Goal: Transaction & Acquisition: Subscribe to service/newsletter

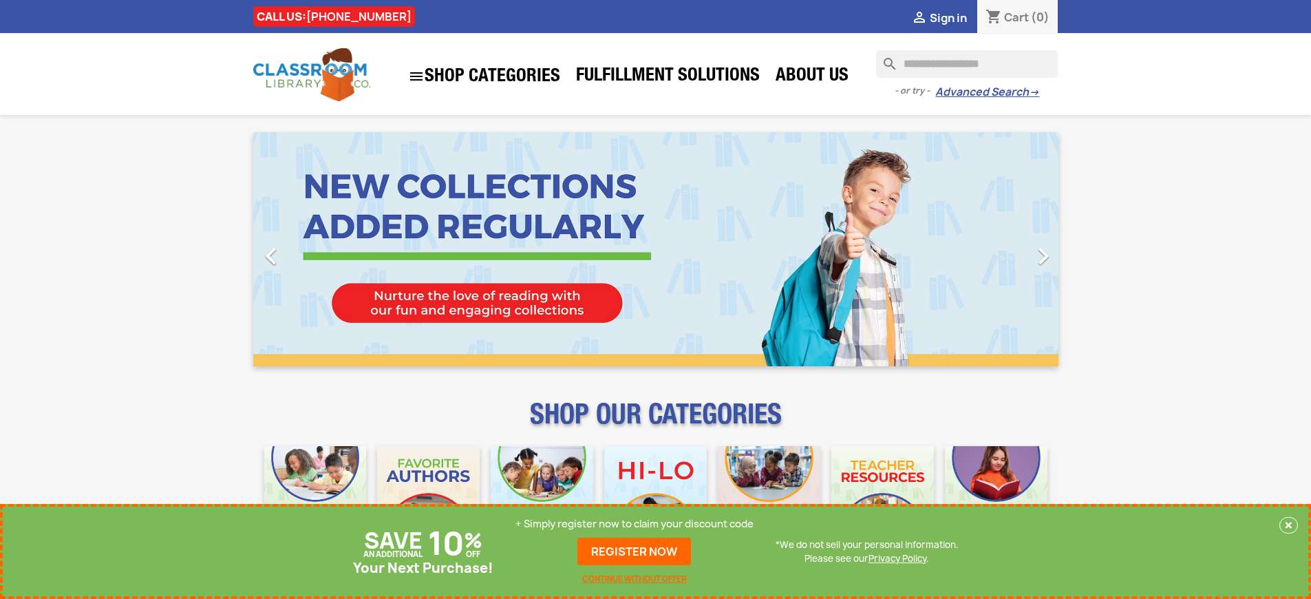
click at [634, 524] on p "+ Simply register now to claim your discount code" at bounding box center [634, 524] width 238 height 14
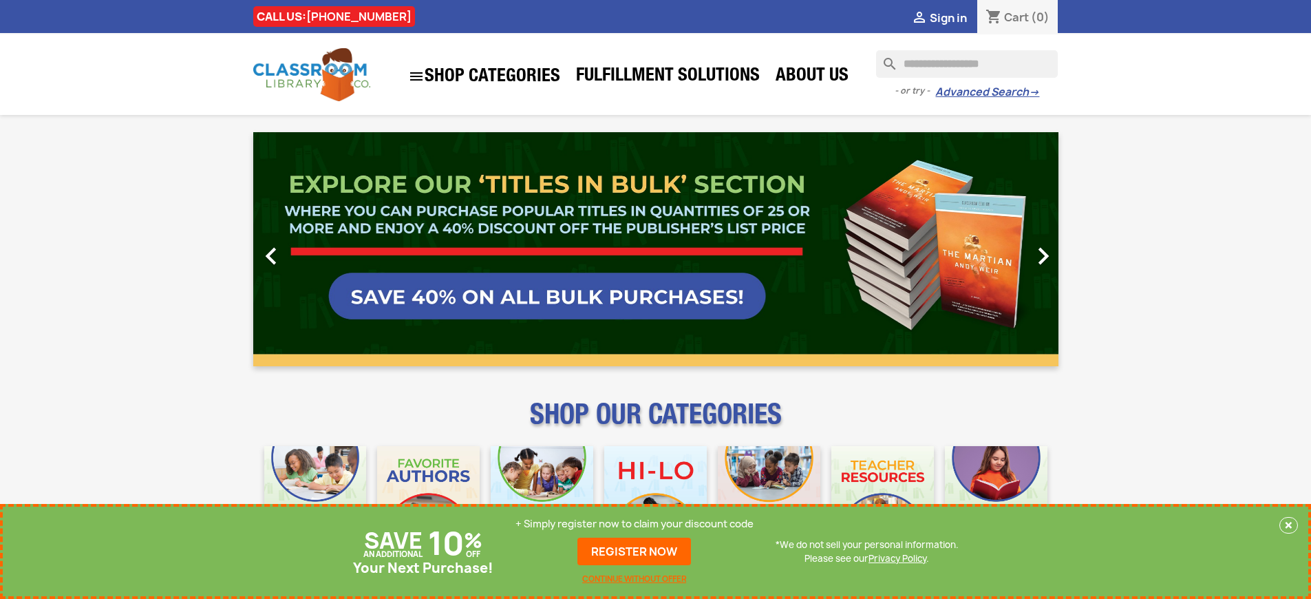
click at [634, 524] on p "+ Simply register now to claim your discount code" at bounding box center [634, 524] width 238 height 14
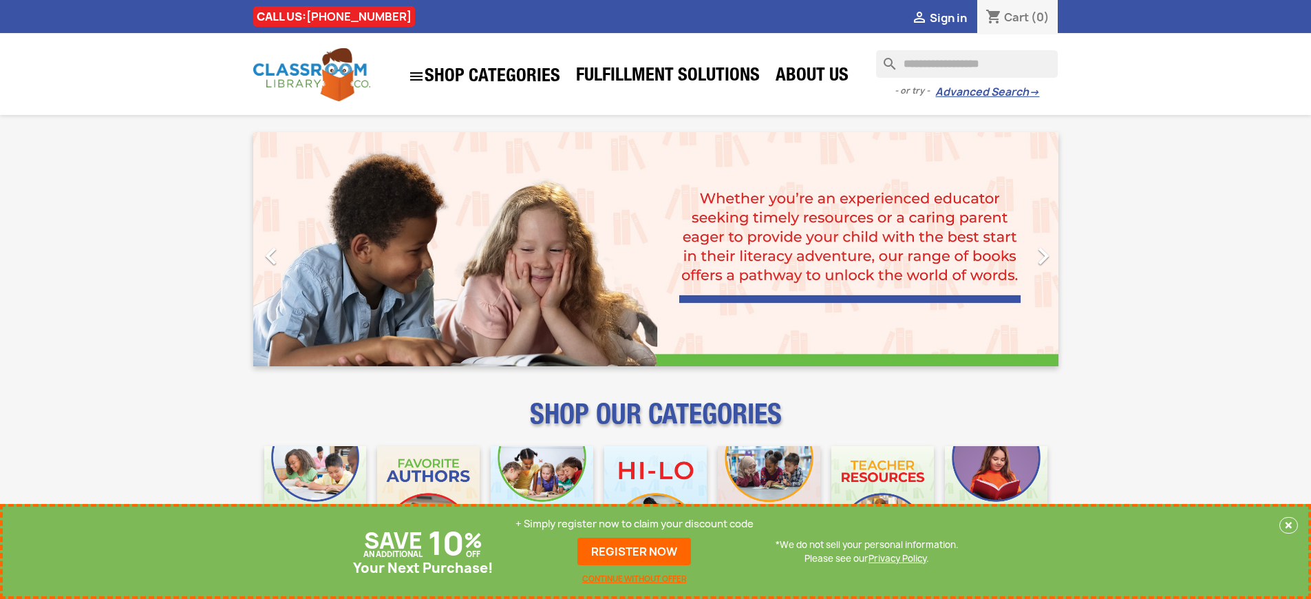
click at [634, 524] on p "+ Simply register now to claim your discount code" at bounding box center [634, 524] width 238 height 14
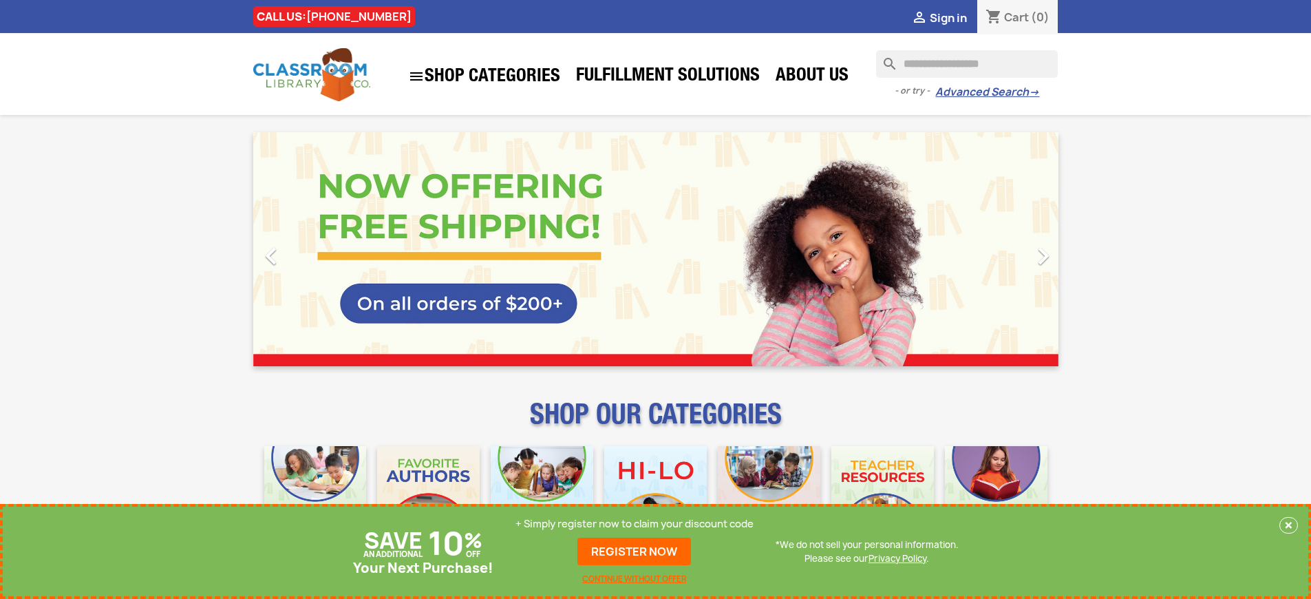
click at [634, 524] on p "+ Simply register now to claim your discount code" at bounding box center [634, 524] width 238 height 14
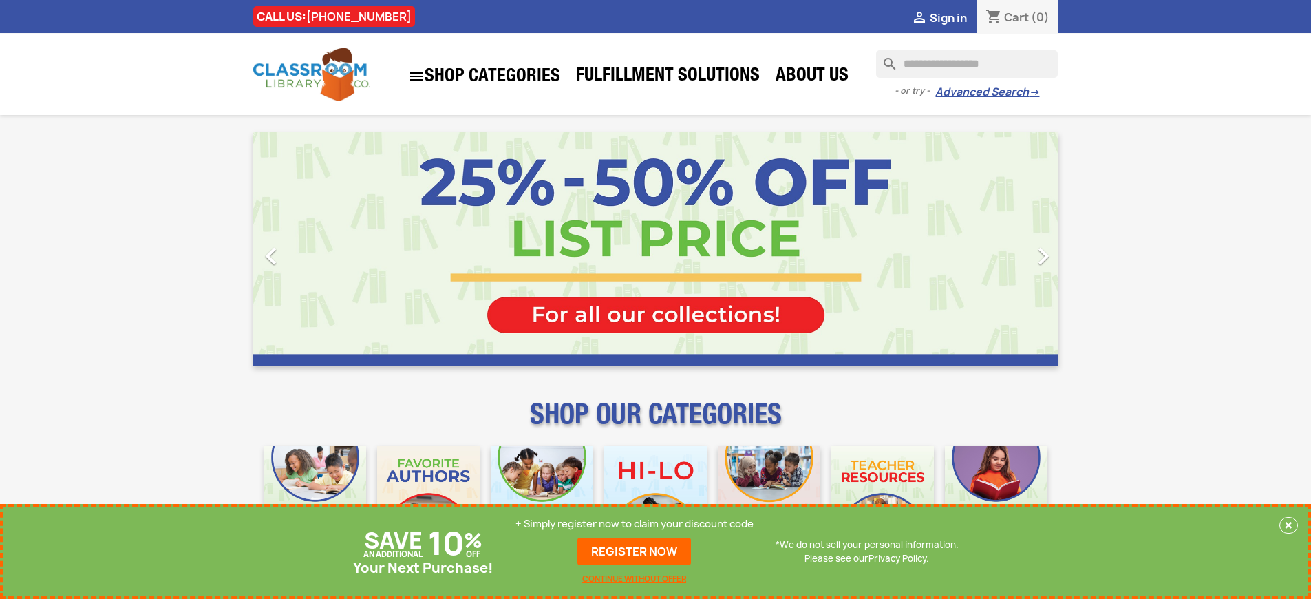
click at [634, 524] on p "+ Simply register now to claim your discount code" at bounding box center [634, 524] width 238 height 14
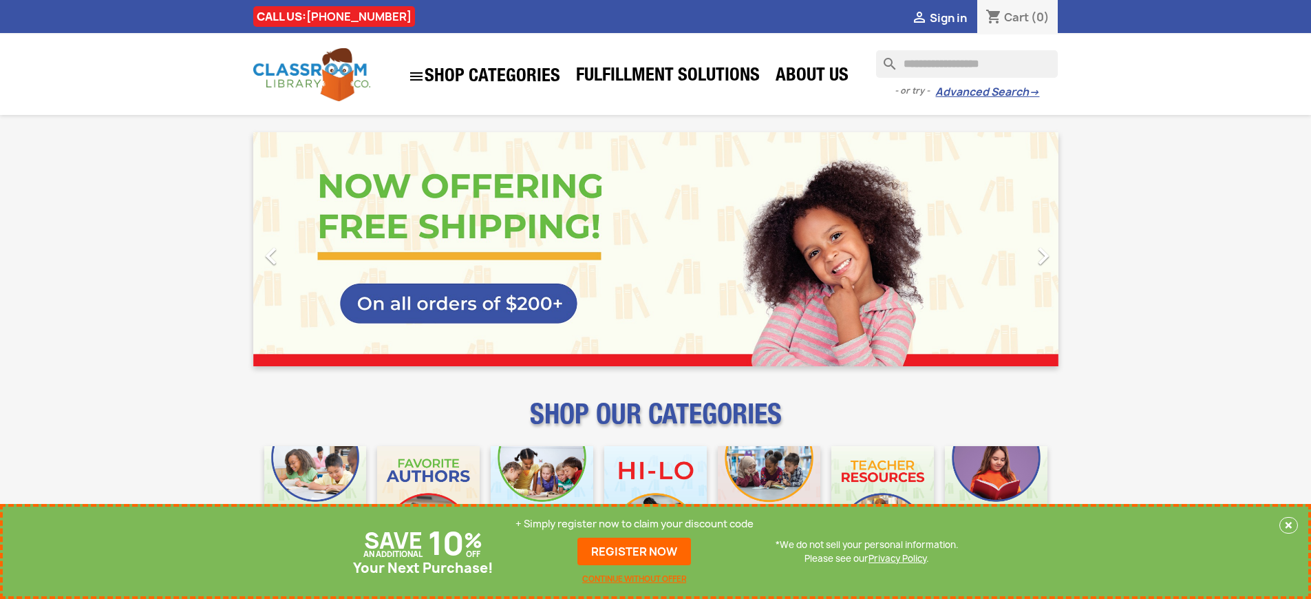
click at [634, 524] on p "+ Simply register now to claim your discount code" at bounding box center [634, 524] width 238 height 14
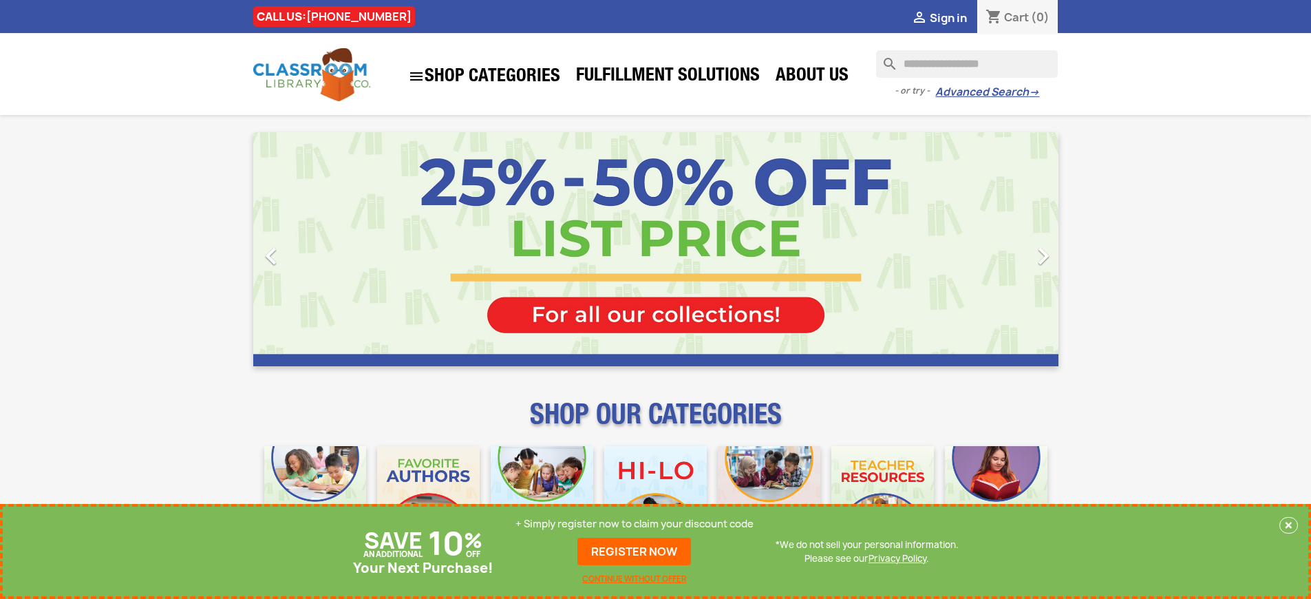
click at [634, 524] on p "+ Simply register now to claim your discount code" at bounding box center [634, 524] width 238 height 14
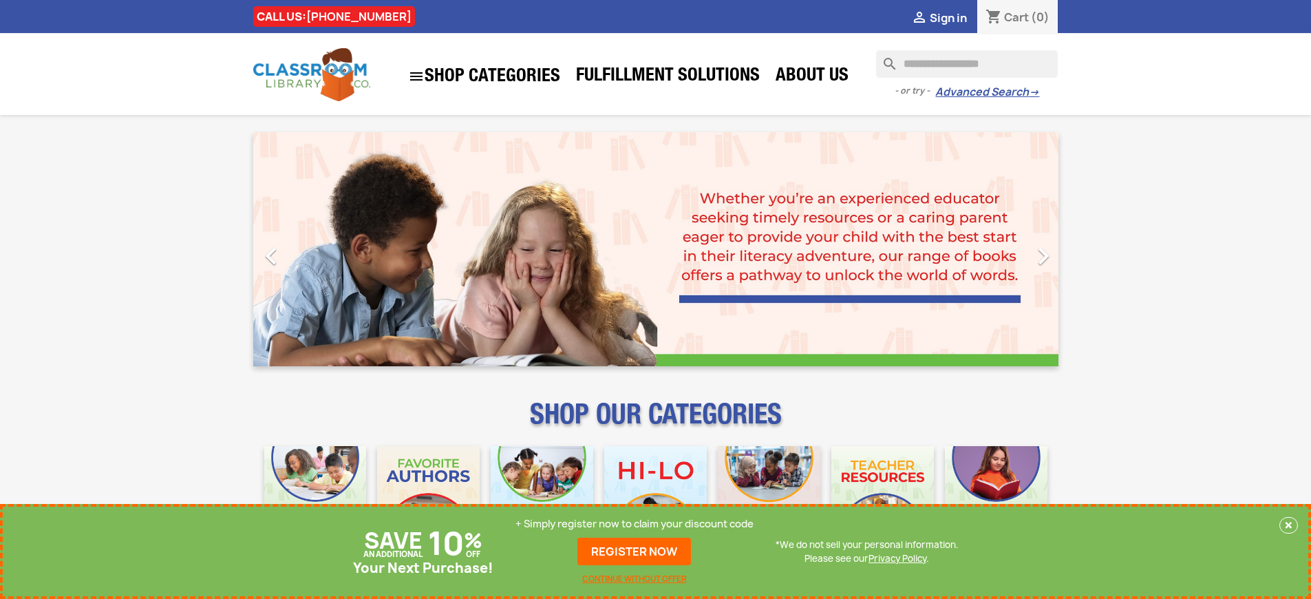
click at [634, 524] on p "+ Simply register now to claim your discount code" at bounding box center [634, 524] width 238 height 14
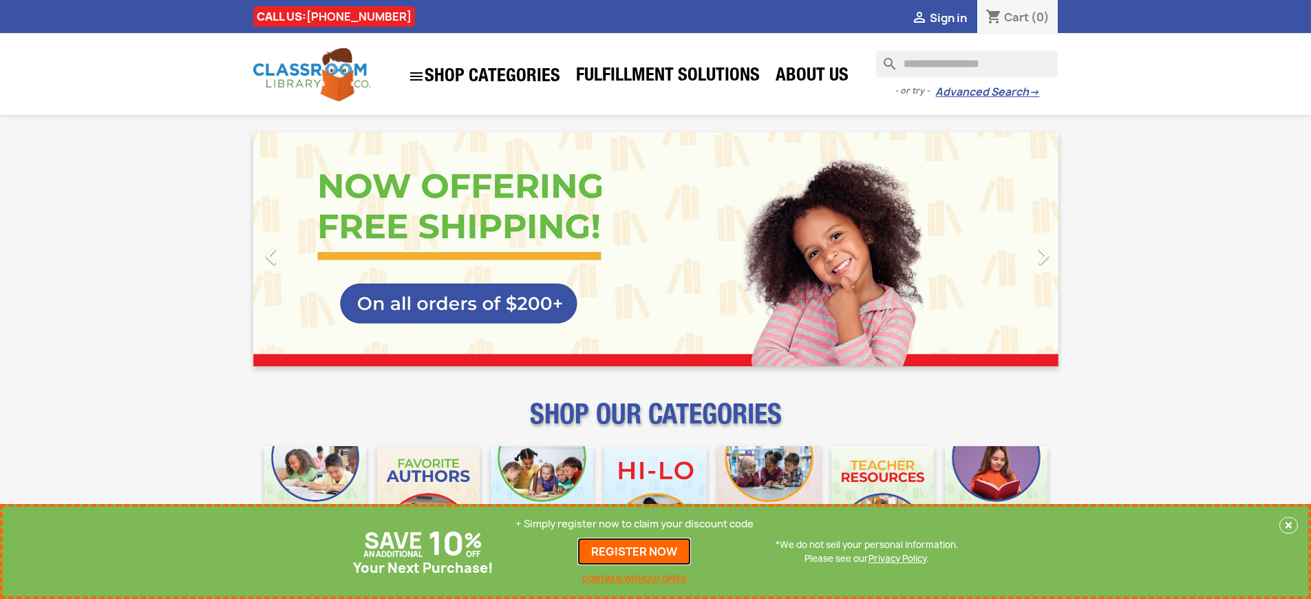
click at [634, 551] on link "REGISTER NOW" at bounding box center [634, 551] width 114 height 28
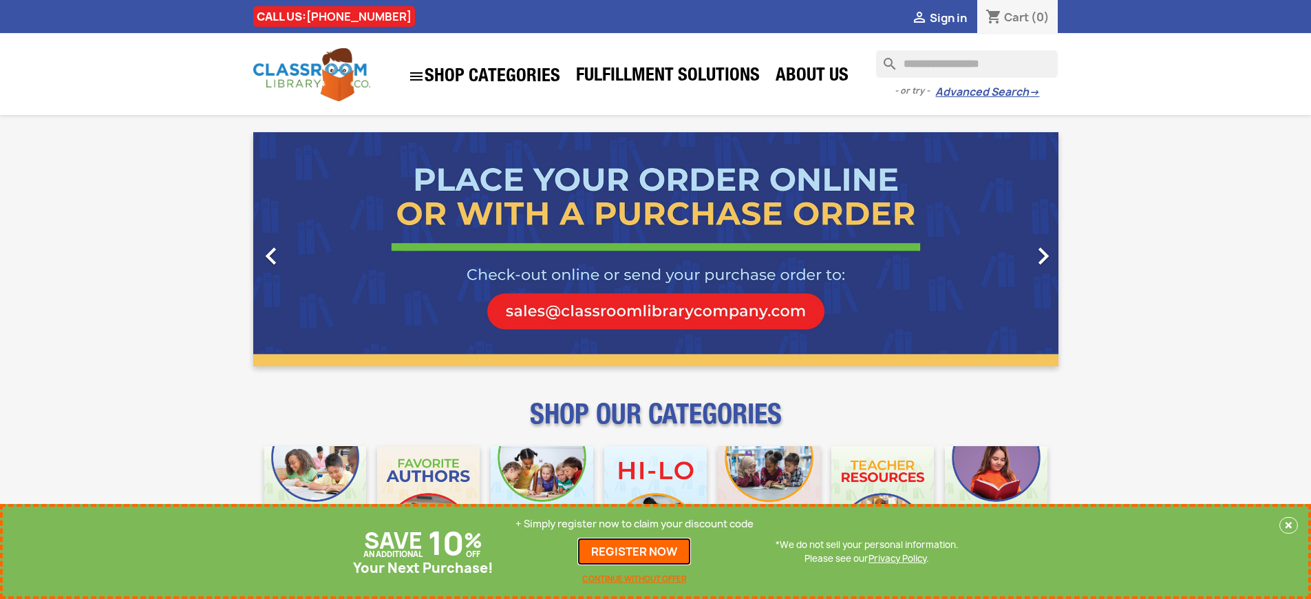
click at [634, 551] on link "REGISTER NOW" at bounding box center [634, 551] width 114 height 28
